Goal: Task Accomplishment & Management: Use online tool/utility

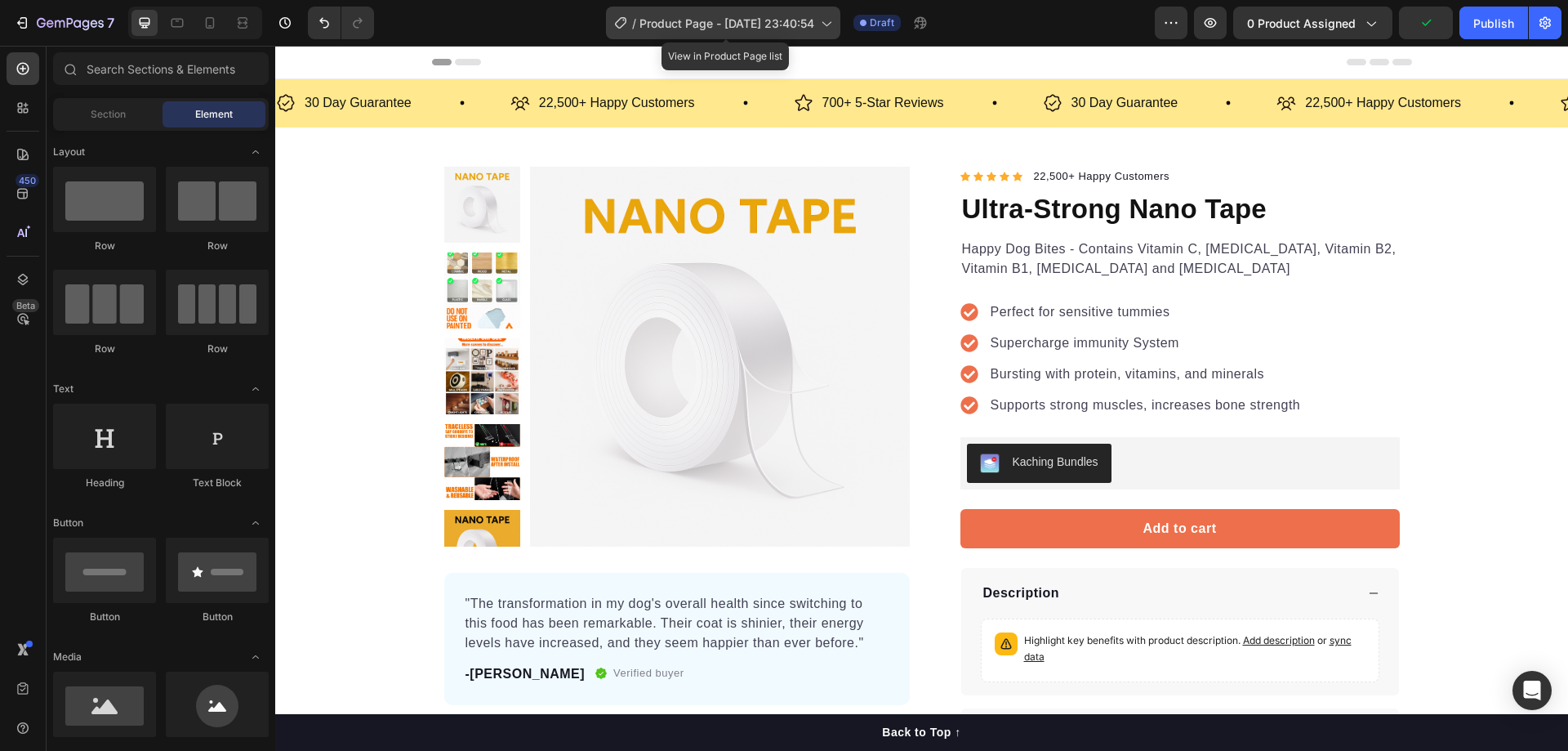
click at [814, 23] on span "Product Page - [DATE] 23:40:54" at bounding box center [727, 23] width 175 height 17
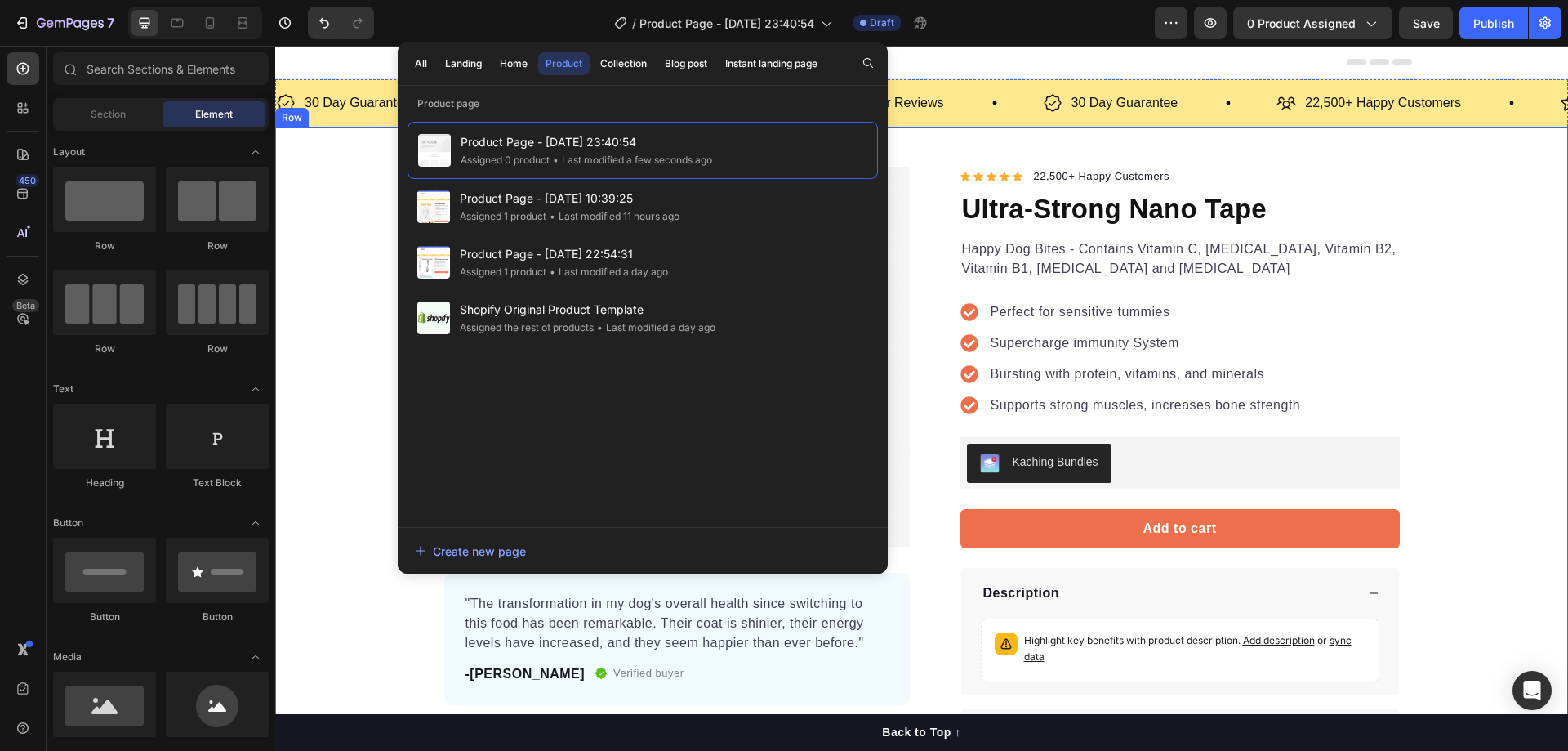
click at [359, 228] on div "Product Images "The transformation in my dog's overall health since switching t…" at bounding box center [922, 463] width 1293 height 592
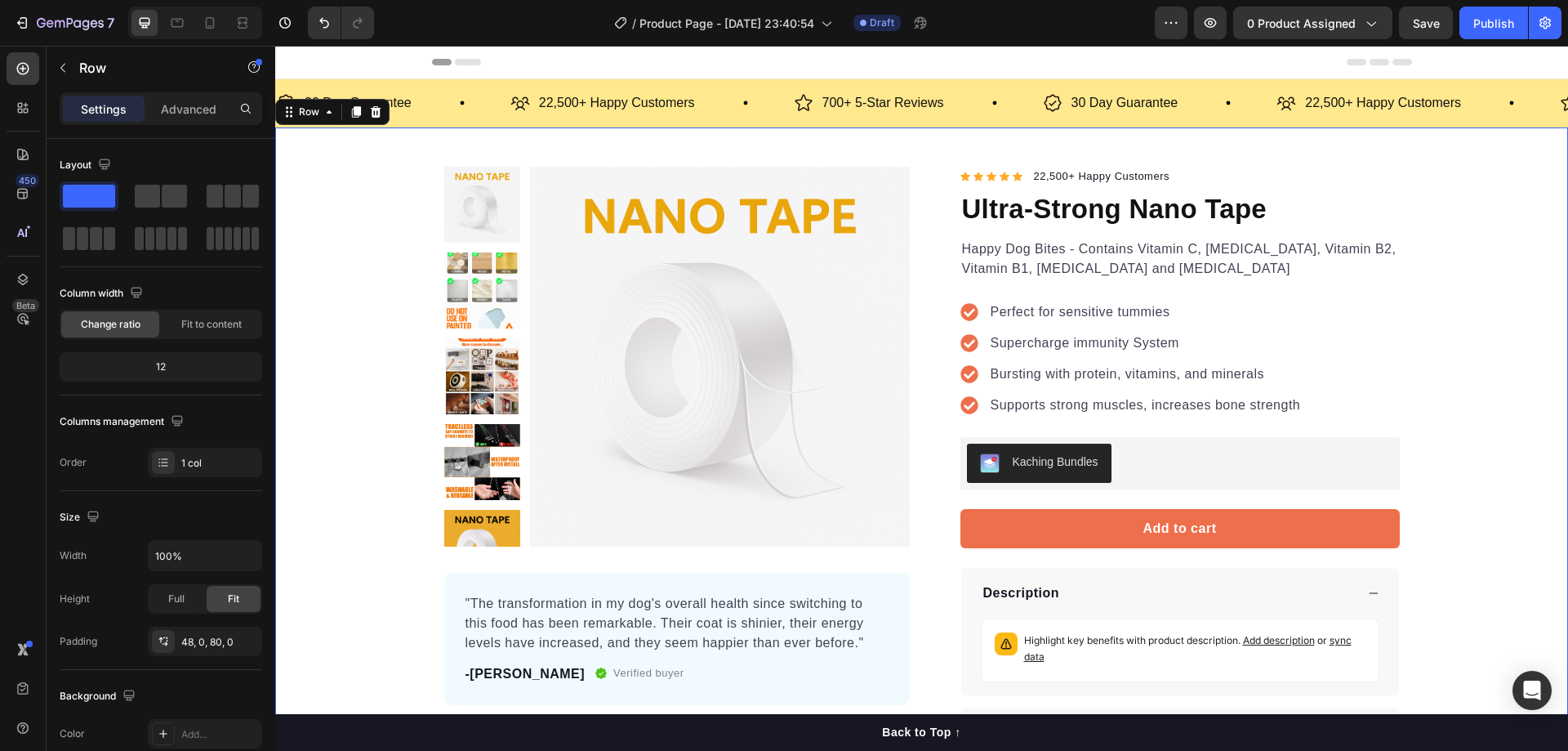
click at [432, 243] on div "Product Images "The transformation in my dog's overall health since switching t…" at bounding box center [921, 463] width 980 height 592
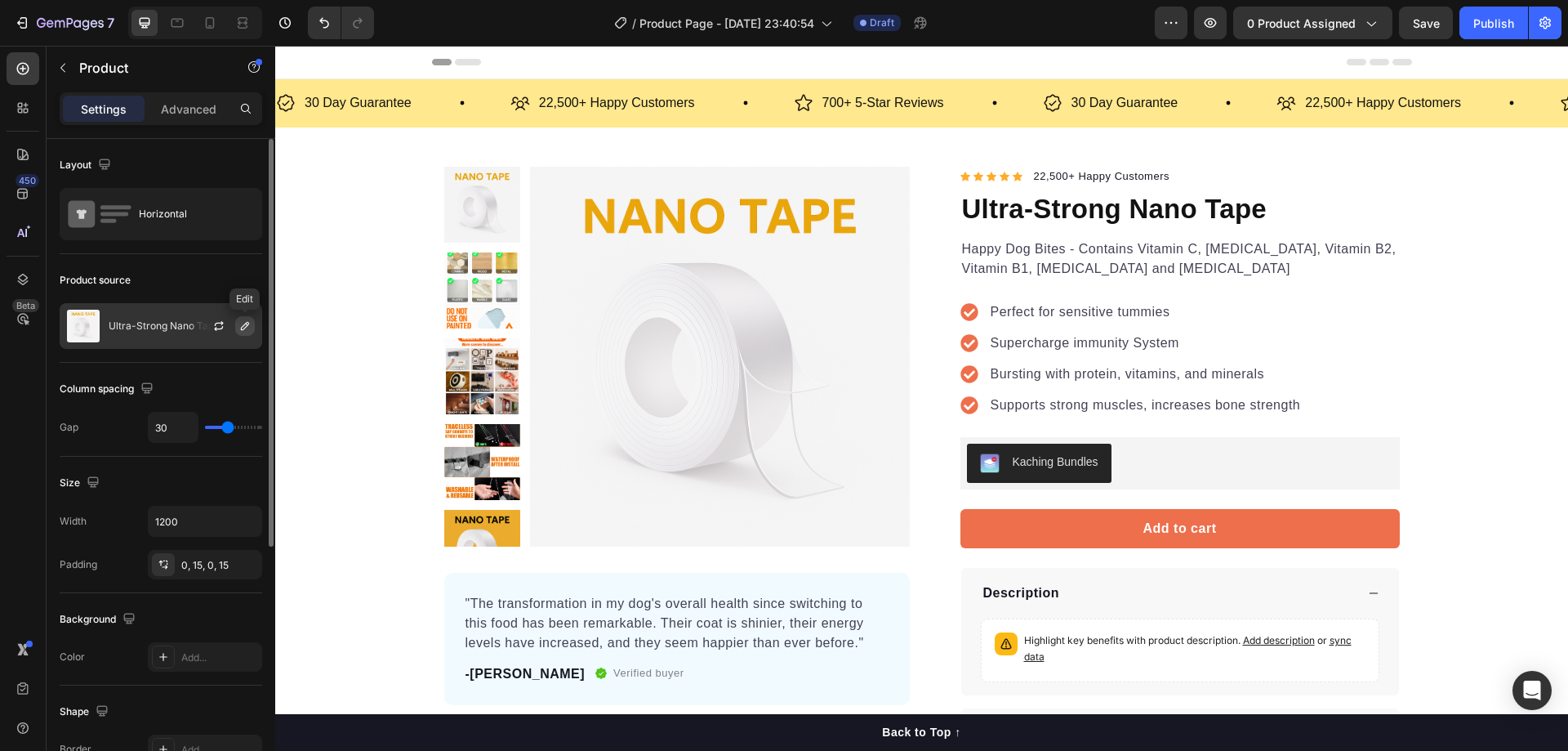
click at [239, 325] on icon "button" at bounding box center [245, 325] width 13 height 13
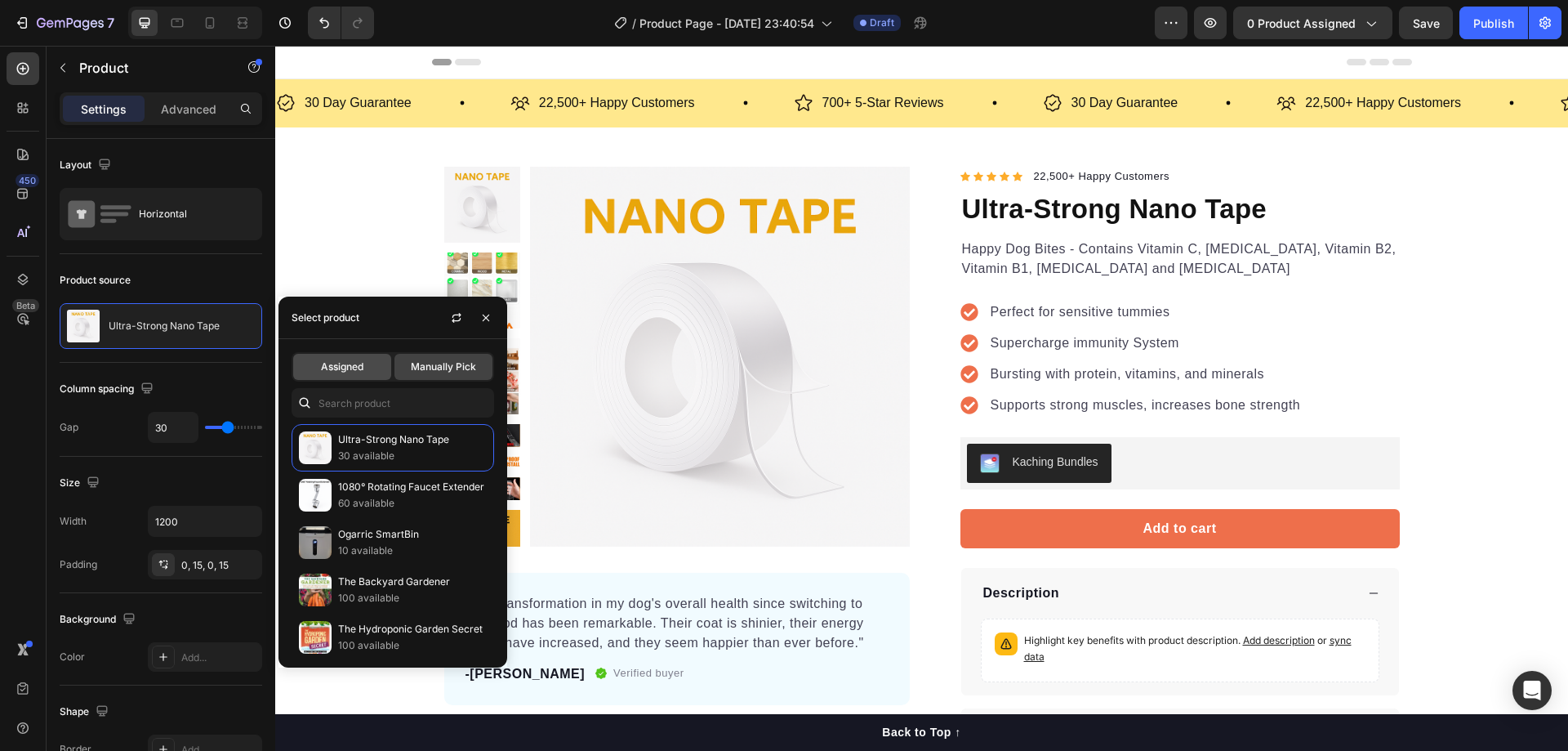
click at [361, 362] on span "Assigned" at bounding box center [342, 367] width 42 height 15
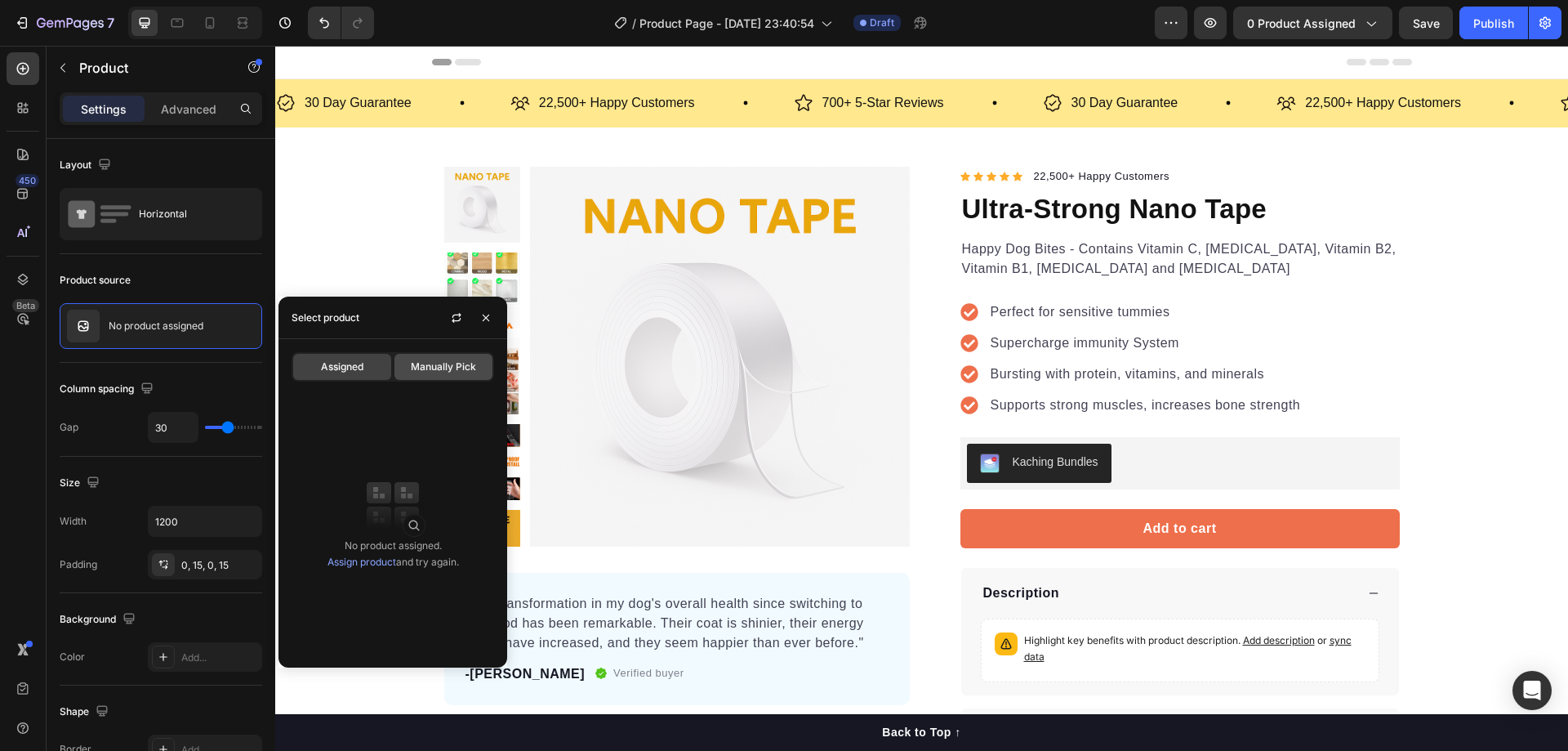
click at [425, 366] on span "Manually Pick" at bounding box center [443, 367] width 65 height 15
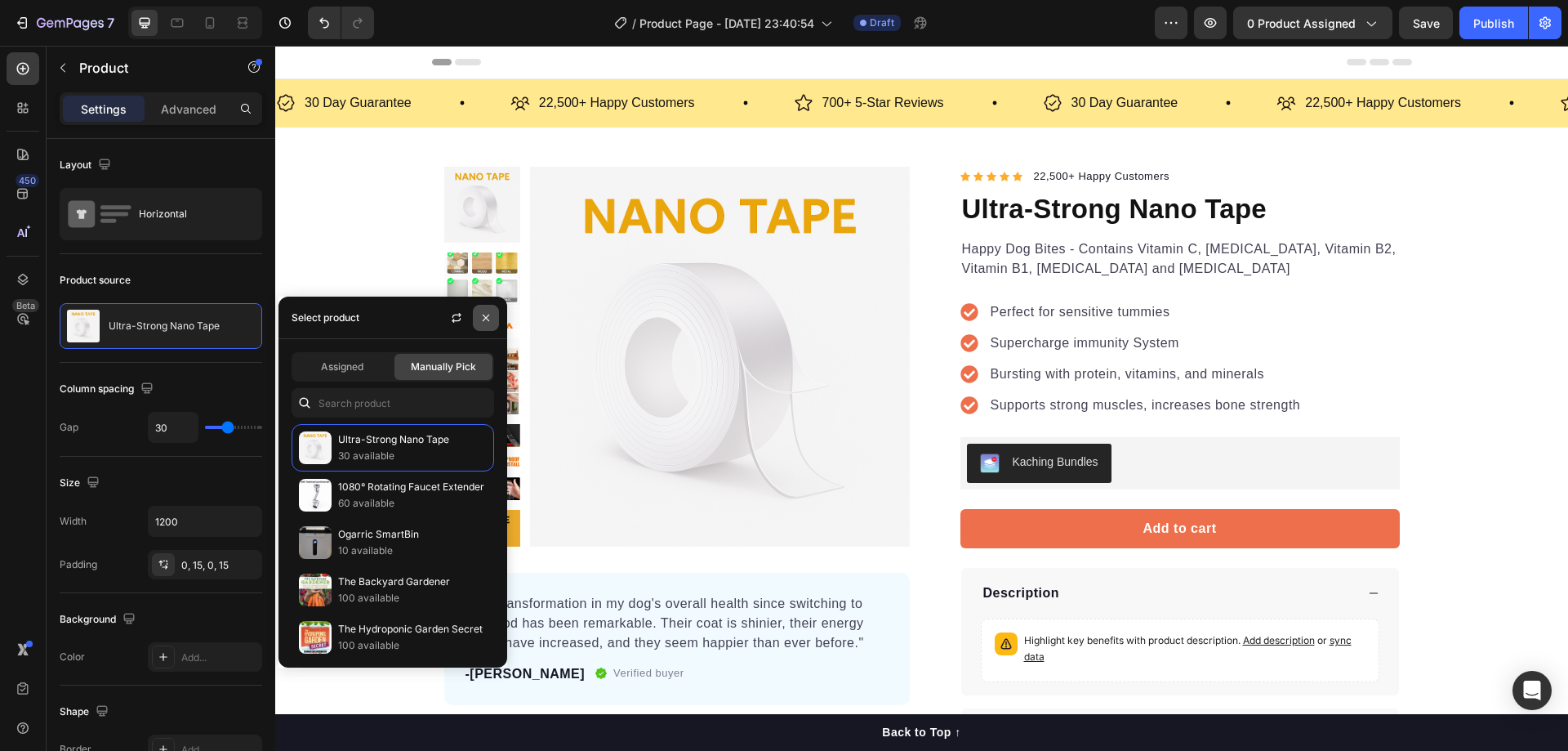
click at [490, 316] on icon "button" at bounding box center [486, 317] width 13 height 13
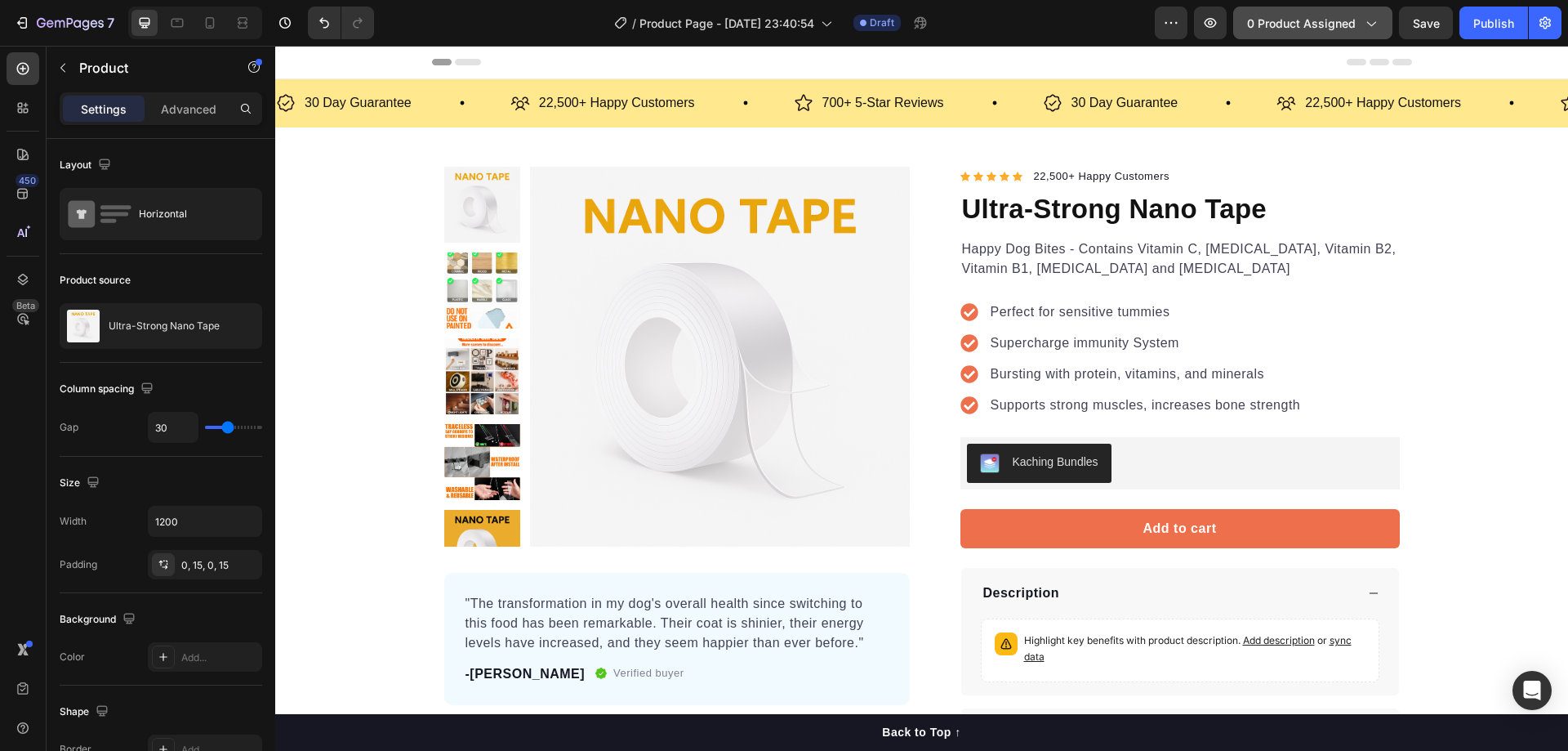
click at [1344, 15] on span "0 product assigned" at bounding box center [1301, 23] width 109 height 17
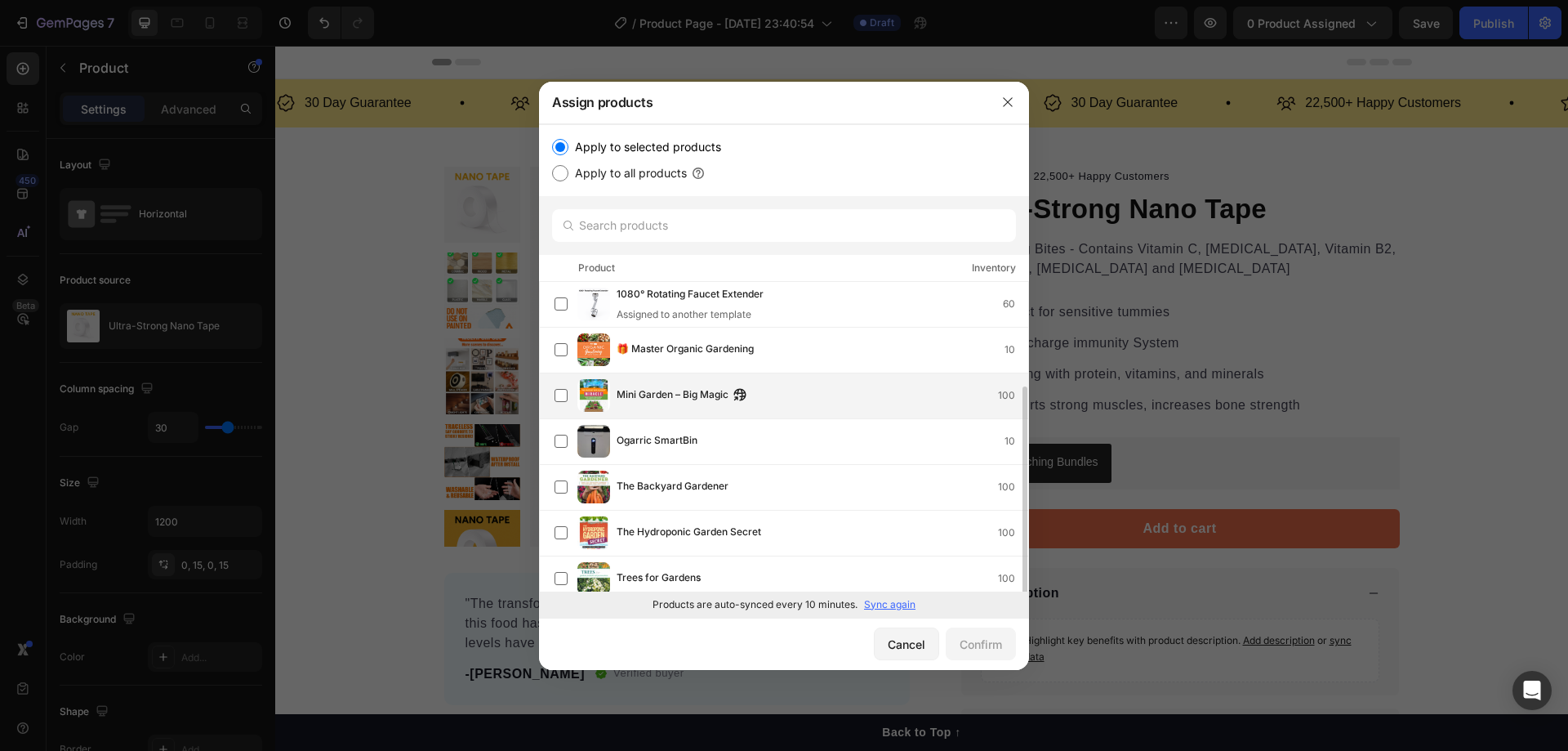
scroll to position [57, 0]
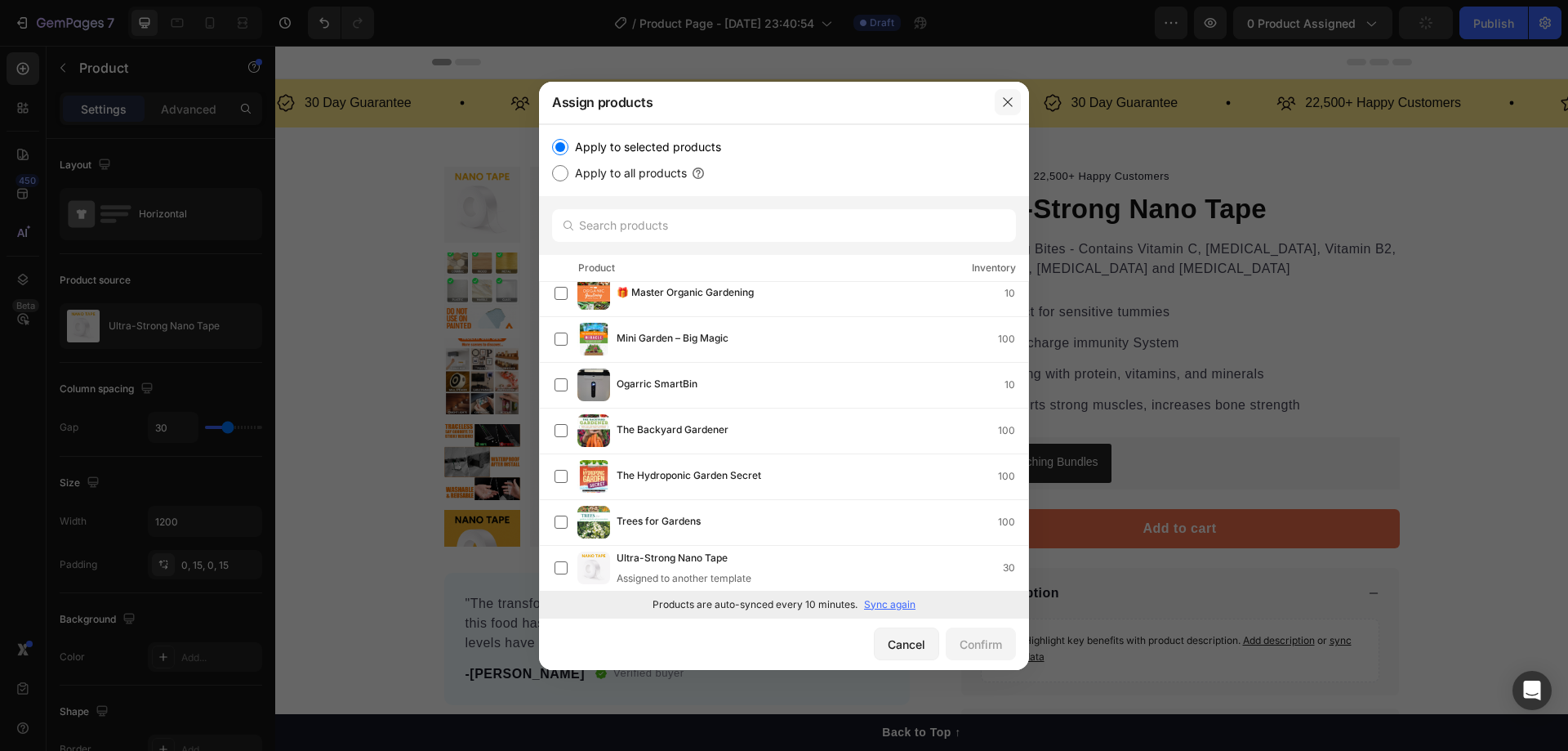
drag, startPoint x: 1008, startPoint y: 103, endPoint x: 732, endPoint y: 58, distance: 279.6
click at [1008, 103] on icon "button" at bounding box center [1007, 102] width 13 height 13
